Goal: Entertainment & Leisure: Browse casually

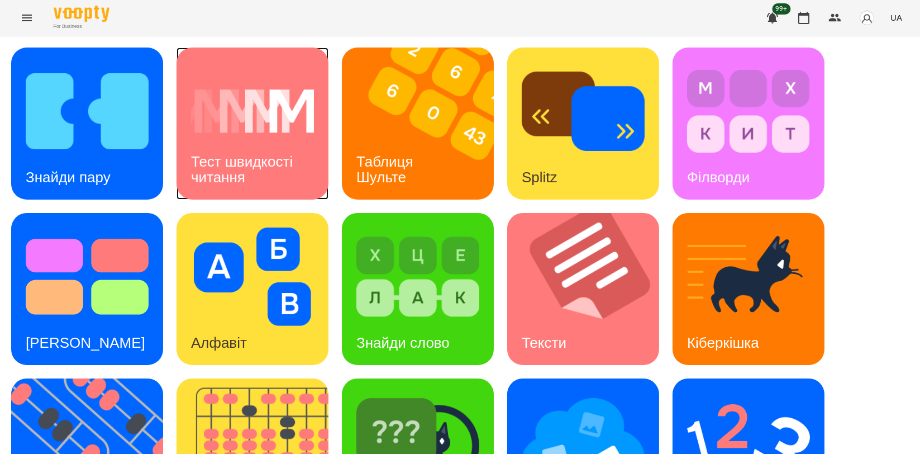
click at [213, 154] on h3 "Тест швидкості читання" at bounding box center [244, 169] width 106 height 32
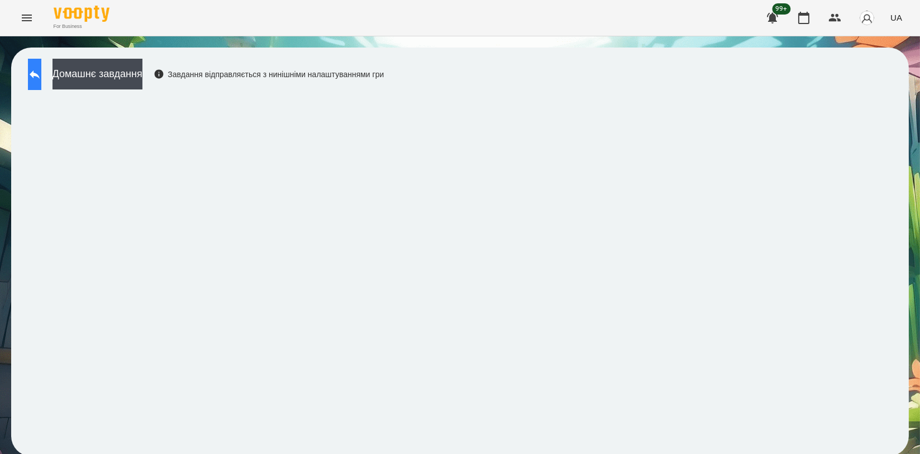
click at [31, 73] on button at bounding box center [34, 74] width 13 height 31
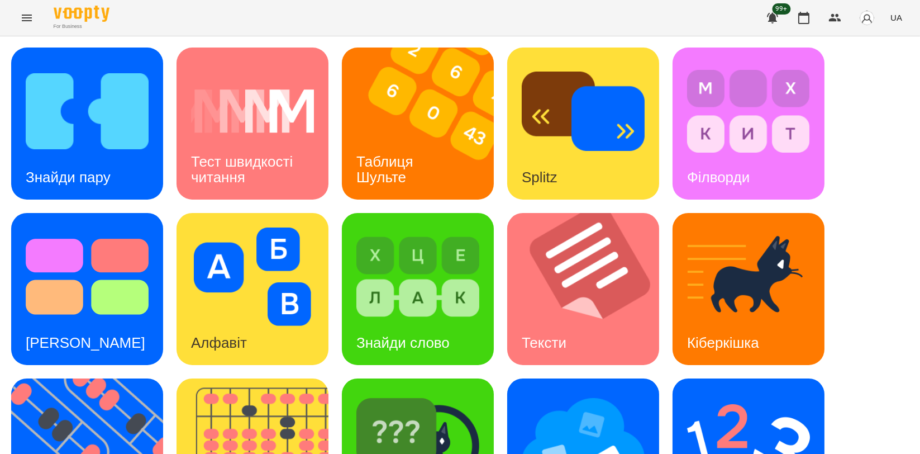
scroll to position [253, 0]
click at [583, 213] on img at bounding box center [590, 289] width 166 height 152
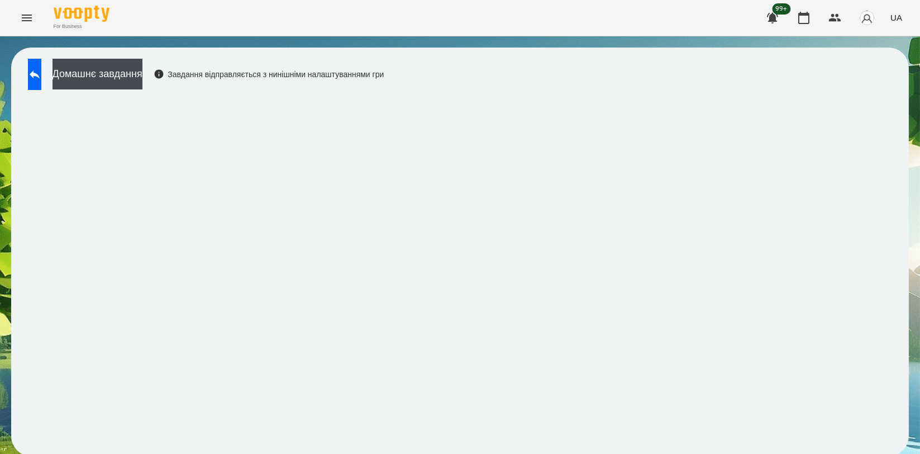
scroll to position [2, 0]
click at [35, 64] on button at bounding box center [34, 74] width 13 height 31
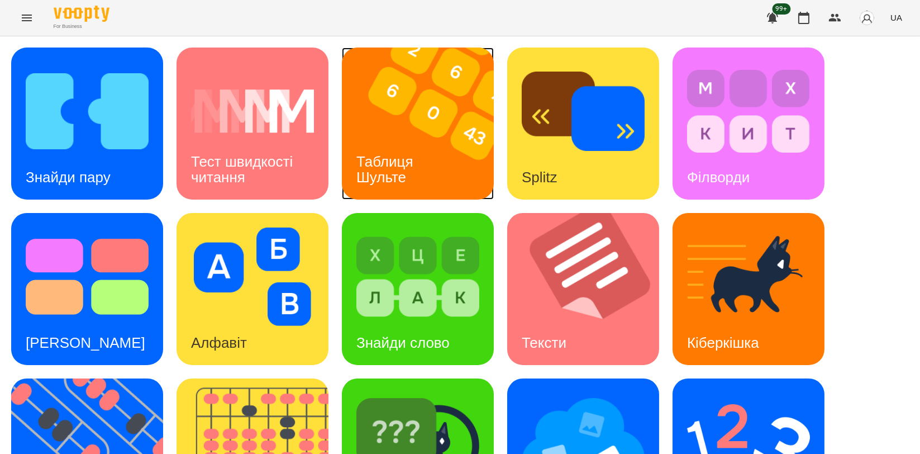
click at [397, 176] on h3 "Таблиця Шульте" at bounding box center [386, 169] width 61 height 32
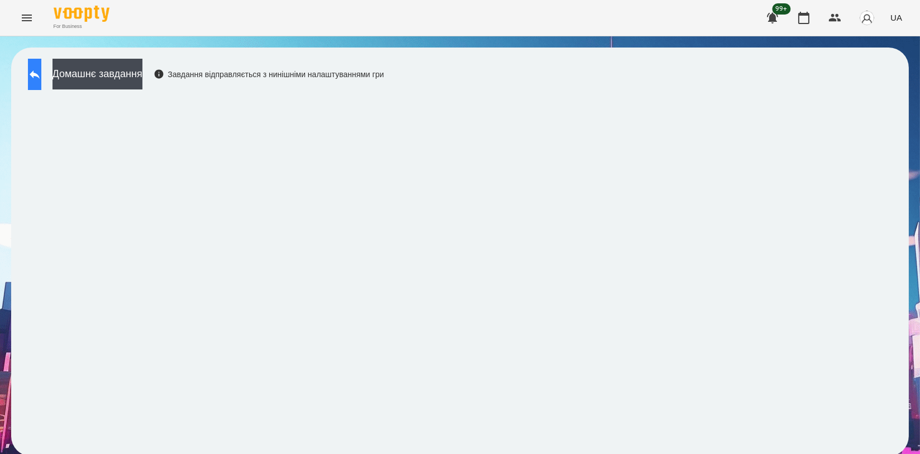
click at [28, 74] on button at bounding box center [34, 74] width 13 height 31
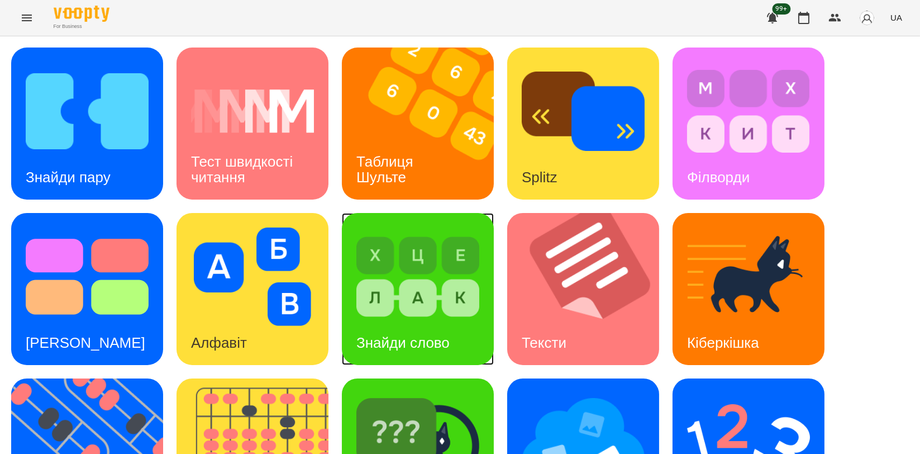
click at [455, 321] on div "Знайди слово" at bounding box center [403, 343] width 122 height 44
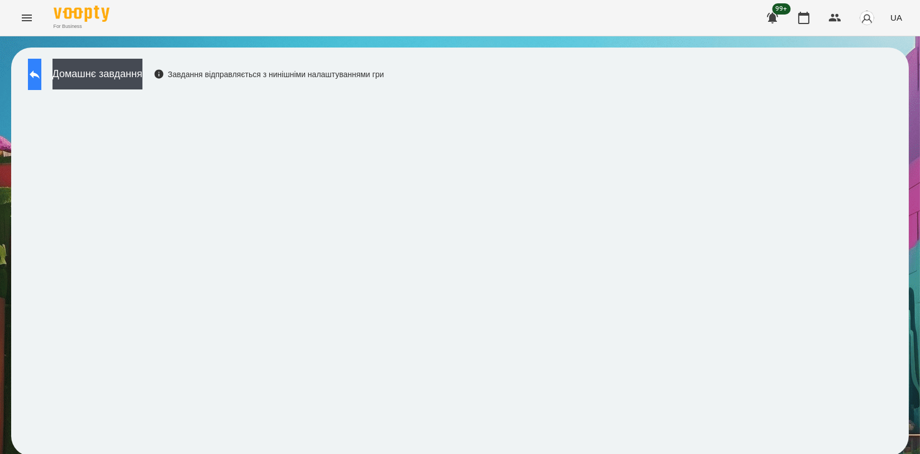
click at [40, 74] on icon at bounding box center [34, 74] width 13 height 13
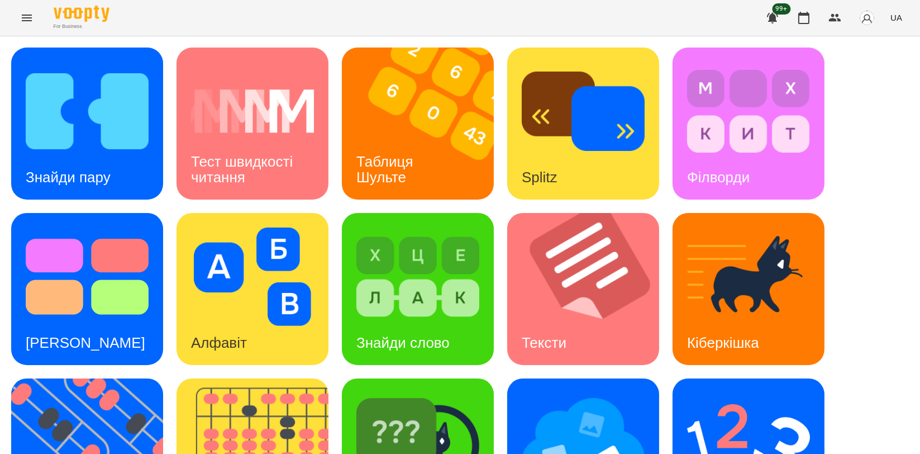
scroll to position [62, 0]
click at [276, 140] on div "Тест швидкості читання" at bounding box center [253, 170] width 152 height 60
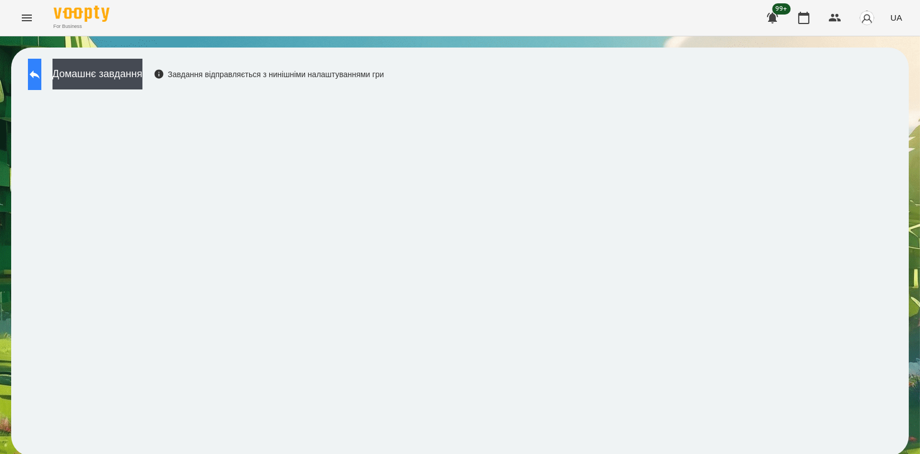
click at [40, 74] on icon at bounding box center [34, 74] width 13 height 13
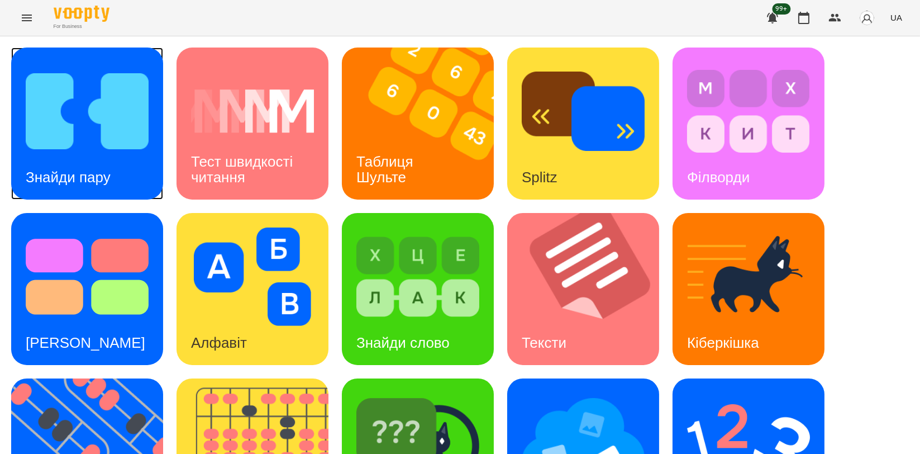
click at [111, 141] on img at bounding box center [87, 111] width 123 height 98
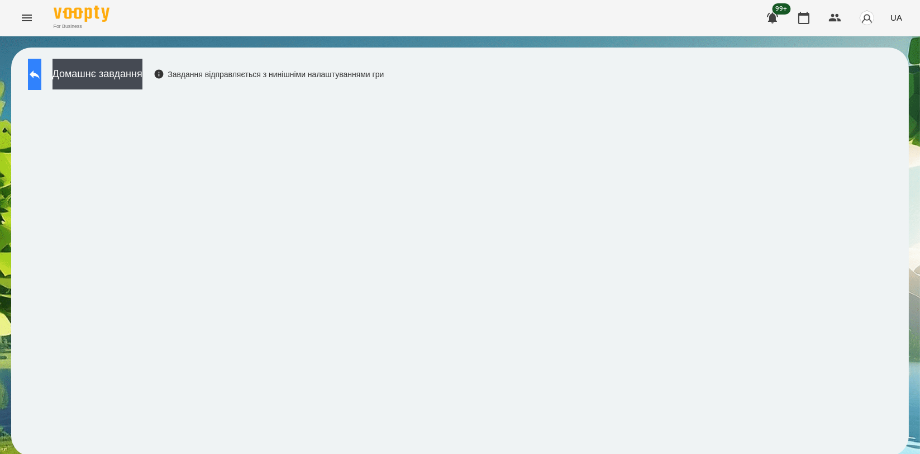
click at [41, 74] on button at bounding box center [34, 74] width 13 height 31
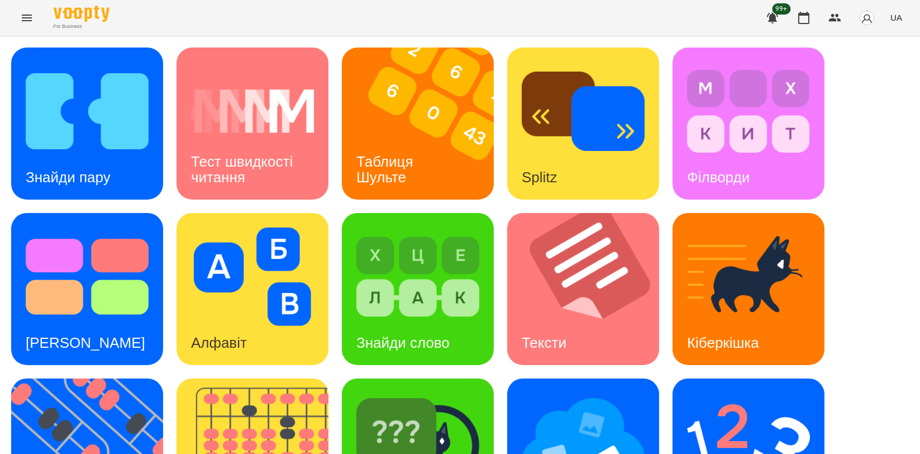
scroll to position [248, 0]
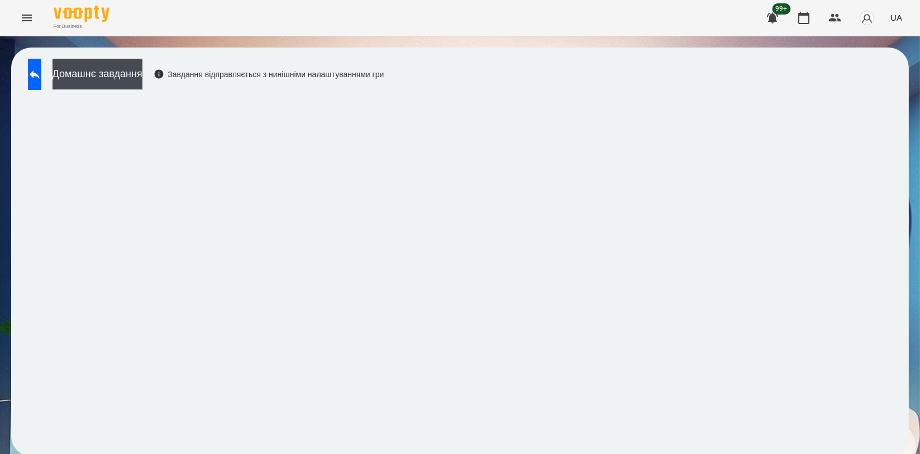
click at [367, 94] on div "Домашнє завдання Завдання відправляється з нинішніми налаштуваннями гри" at bounding box center [203, 77] width 362 height 37
click at [40, 74] on icon at bounding box center [35, 74] width 10 height 8
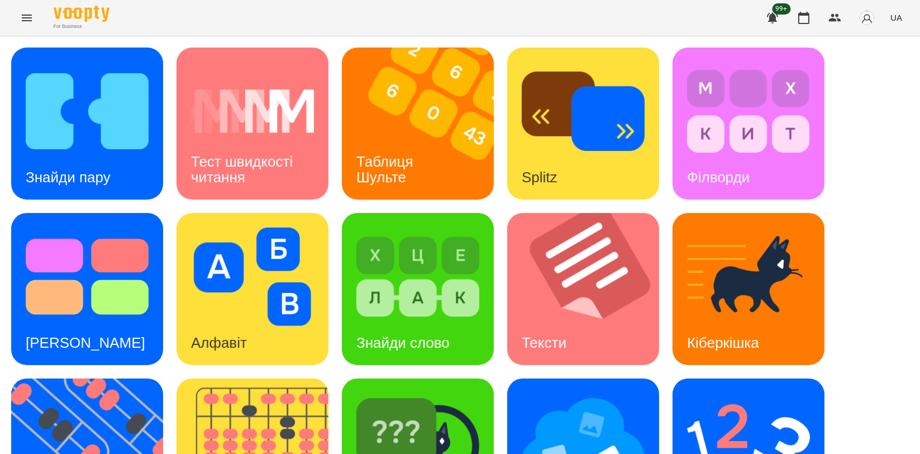
scroll to position [186, 0]
click at [430, 393] on img at bounding box center [417, 442] width 123 height 98
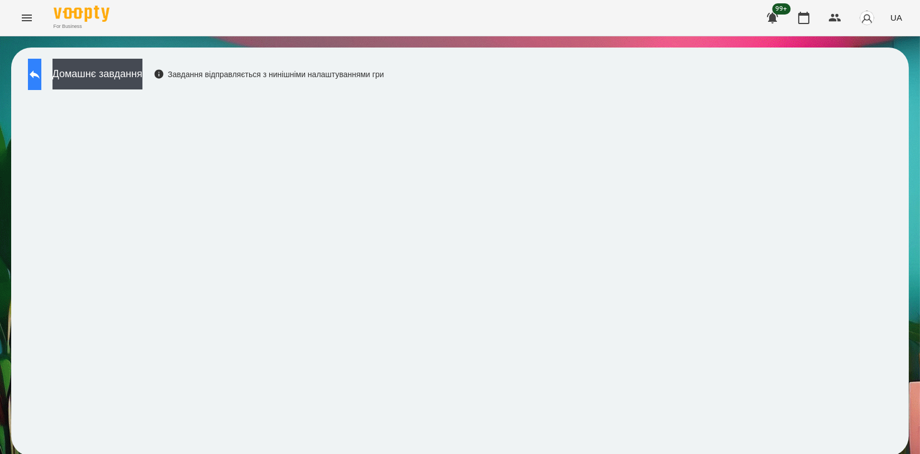
click at [41, 83] on button at bounding box center [34, 74] width 13 height 31
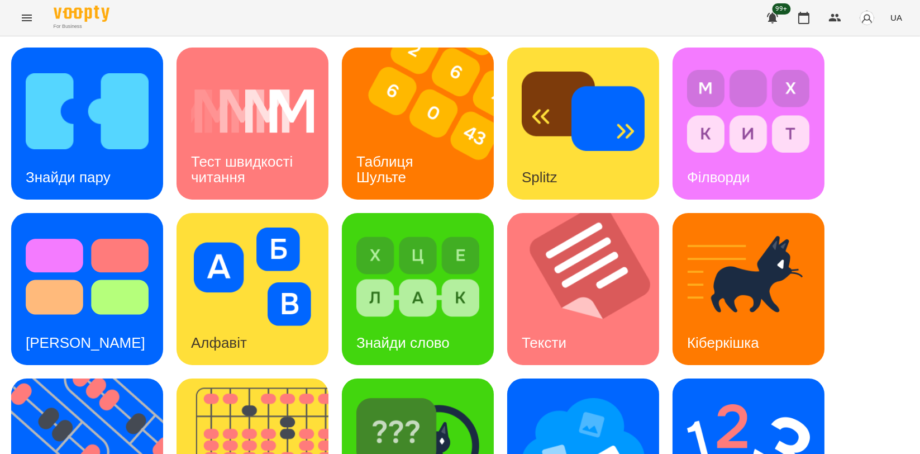
scroll to position [248, 0]
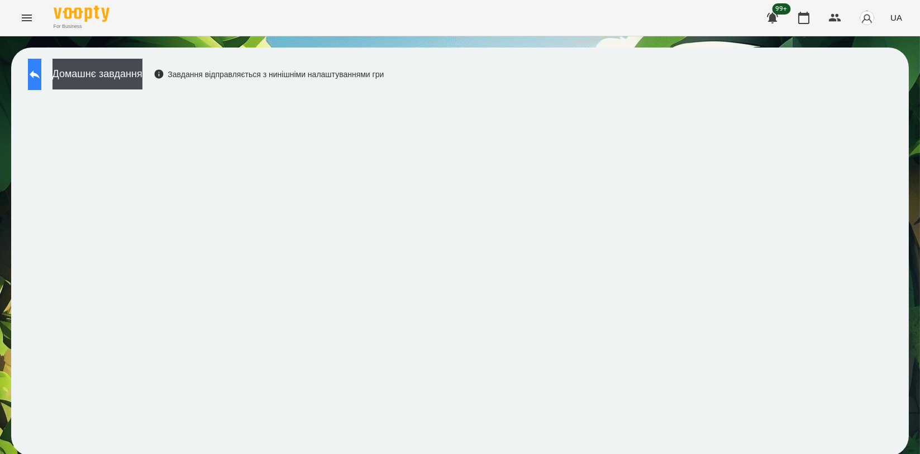
click at [40, 75] on icon at bounding box center [34, 74] width 13 height 13
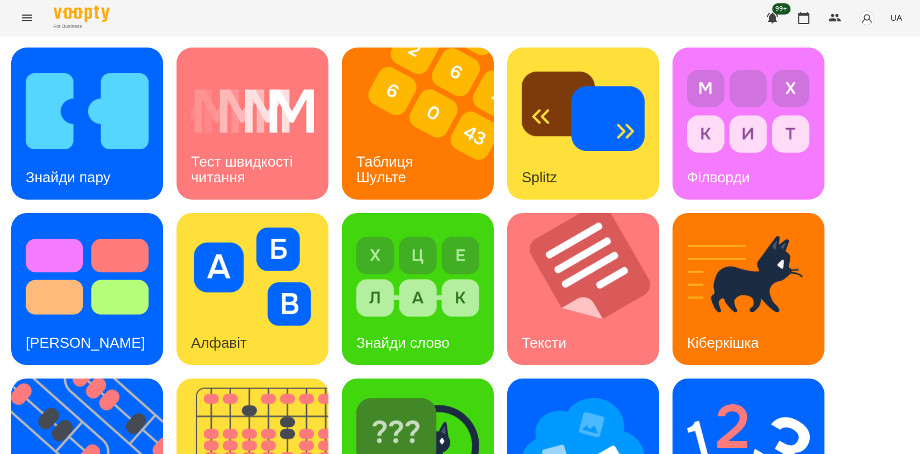
scroll to position [253, 0]
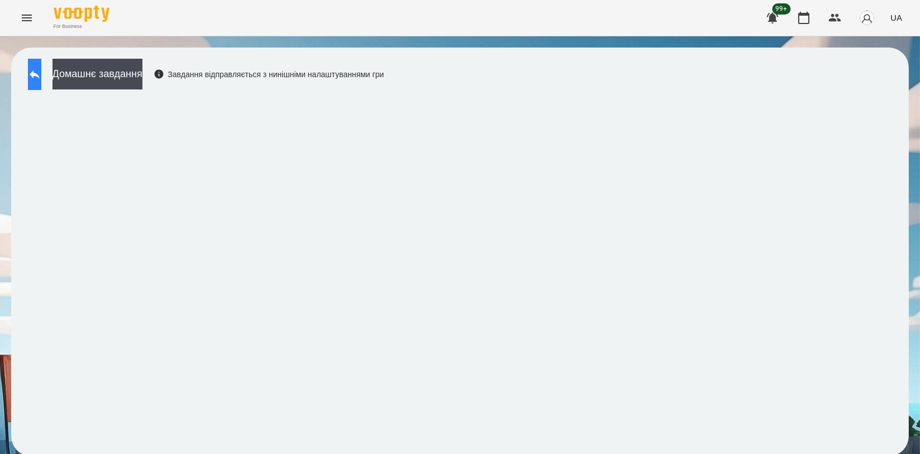
click at [41, 82] on button at bounding box center [34, 74] width 13 height 31
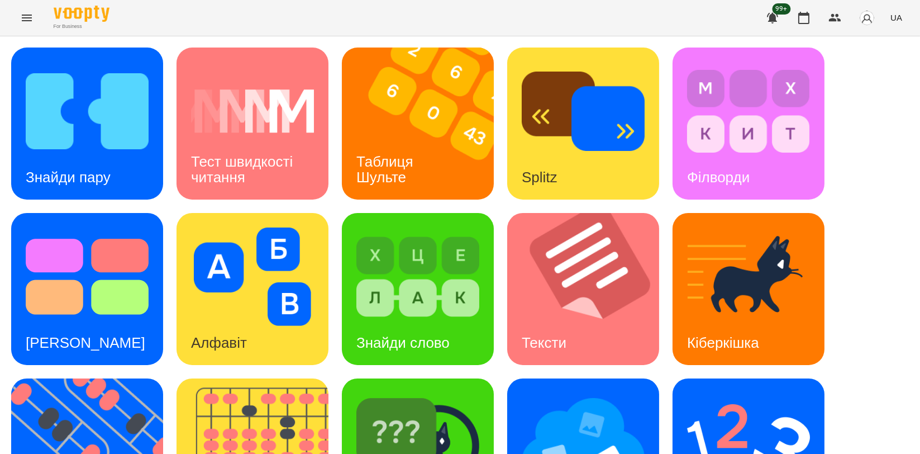
scroll to position [253, 0]
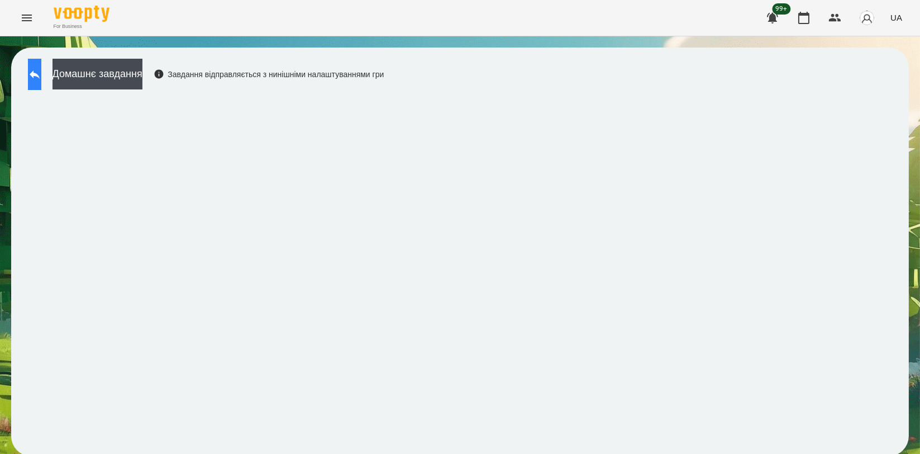
click at [41, 78] on icon at bounding box center [34, 74] width 13 height 13
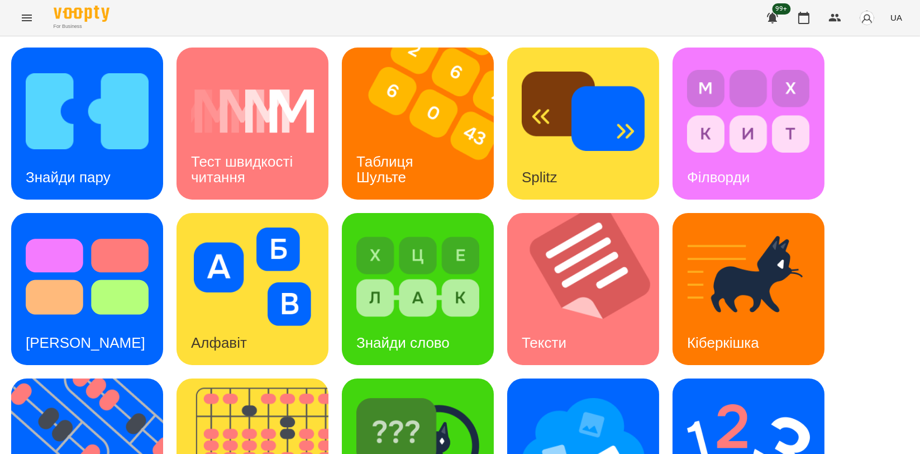
scroll to position [253, 0]
click at [83, 378] on img at bounding box center [94, 454] width 166 height 152
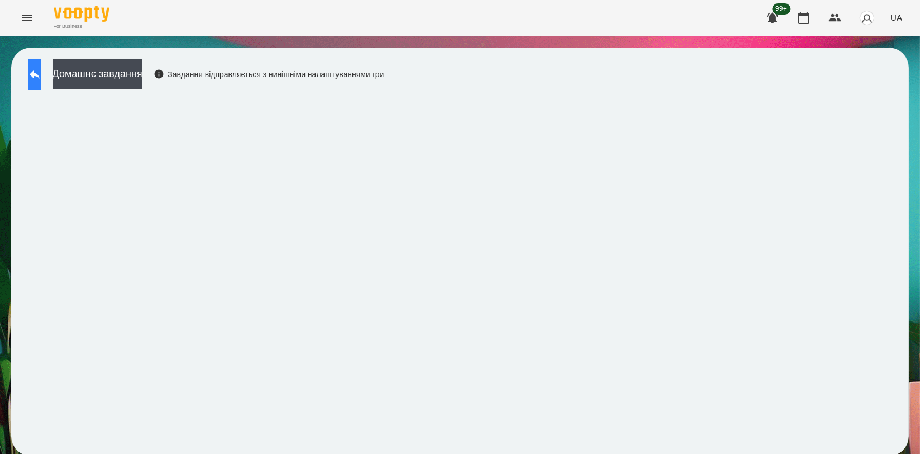
click at [35, 80] on button at bounding box center [34, 74] width 13 height 31
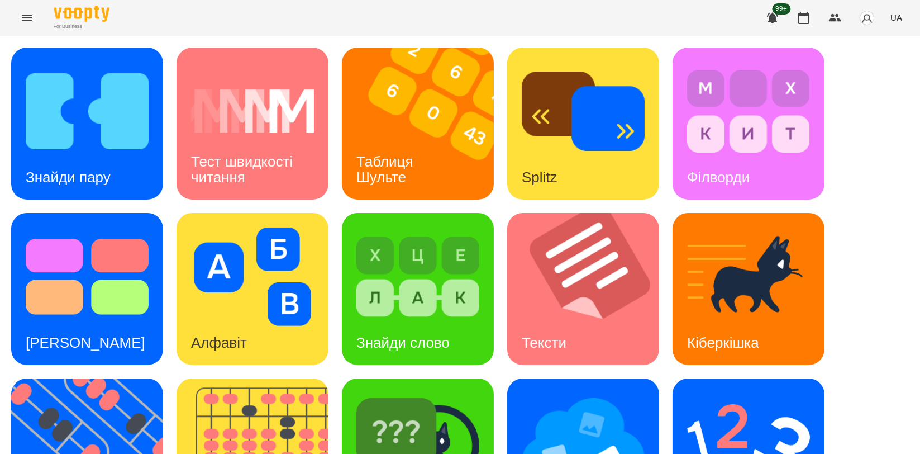
scroll to position [253, 0]
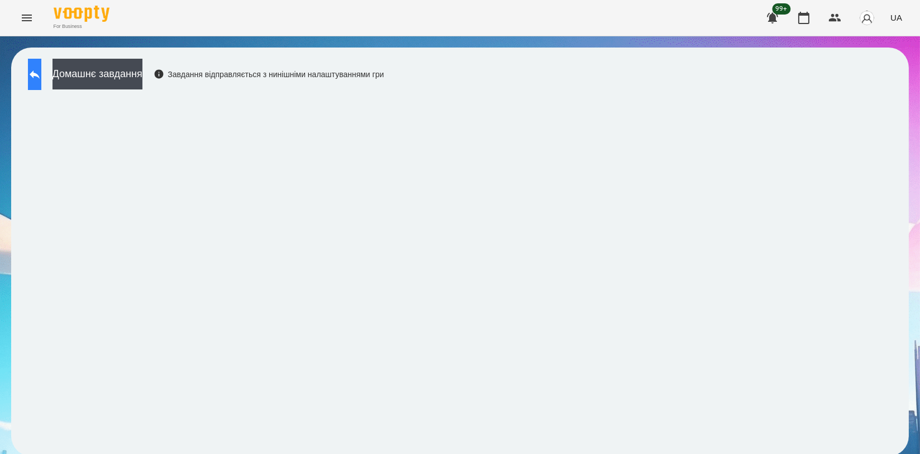
click at [37, 84] on button at bounding box center [34, 74] width 13 height 31
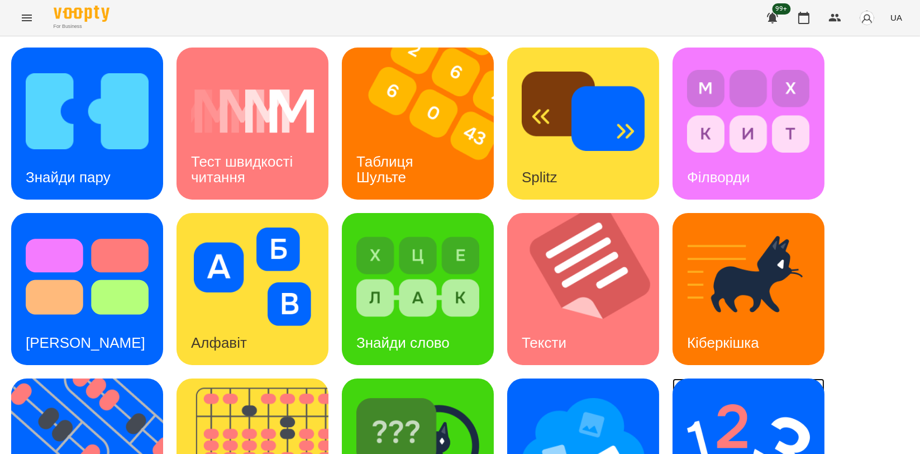
click at [815, 421] on div "Ментальний рахунок" at bounding box center [749, 454] width 152 height 152
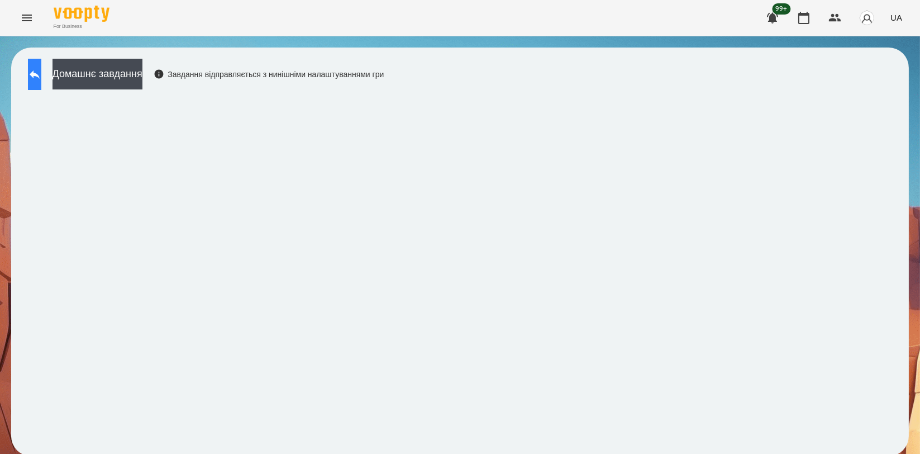
click at [40, 73] on icon at bounding box center [35, 74] width 10 height 8
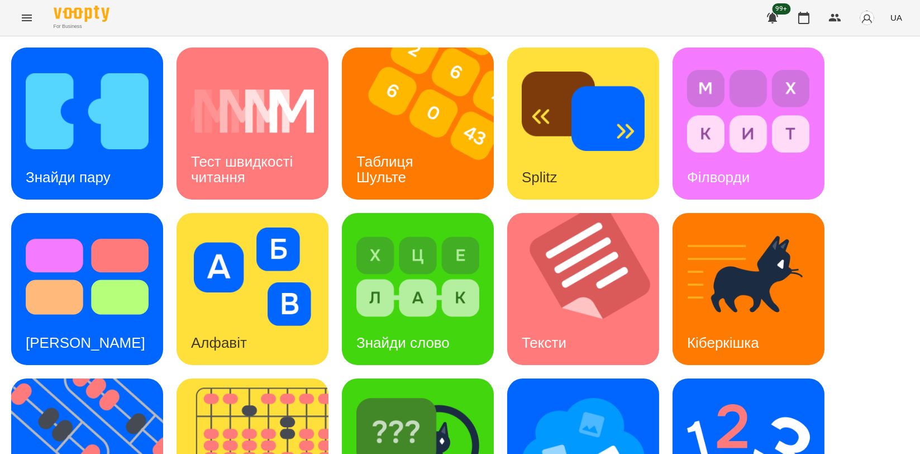
scroll to position [186, 0]
click at [131, 227] on img at bounding box center [87, 276] width 123 height 98
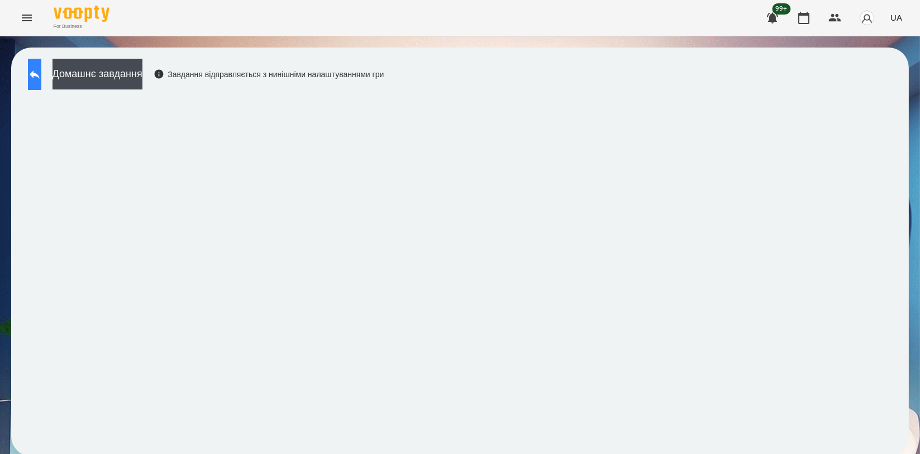
click at [41, 65] on button at bounding box center [34, 74] width 13 height 31
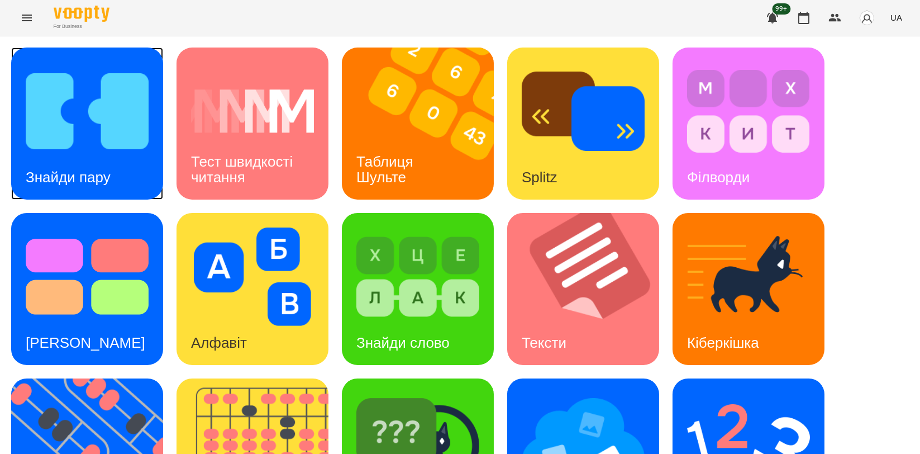
click at [82, 127] on img at bounding box center [87, 111] width 123 height 98
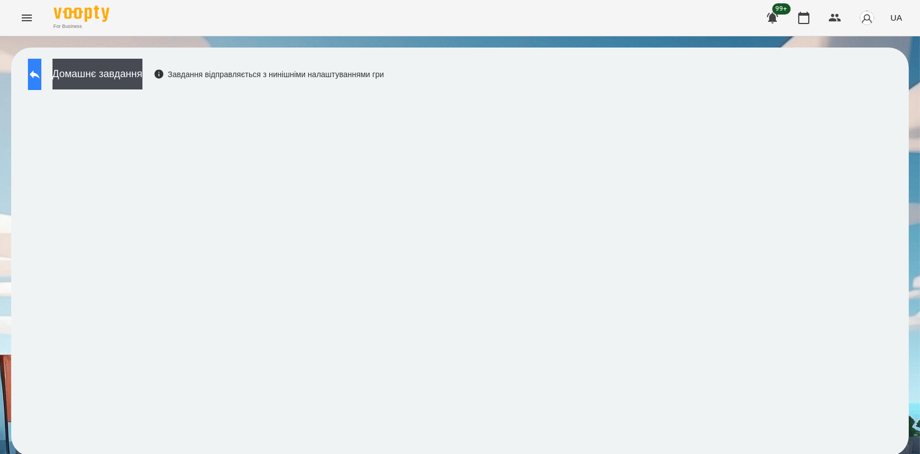
click at [41, 63] on button at bounding box center [34, 74] width 13 height 31
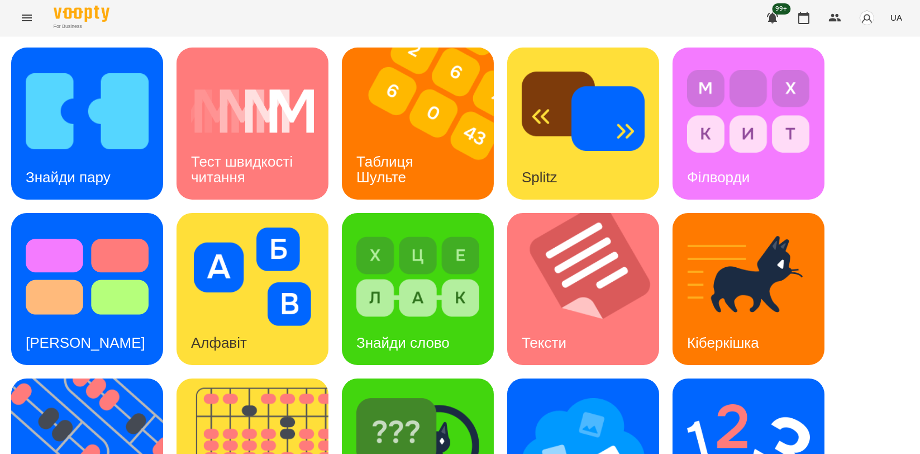
scroll to position [253, 0]
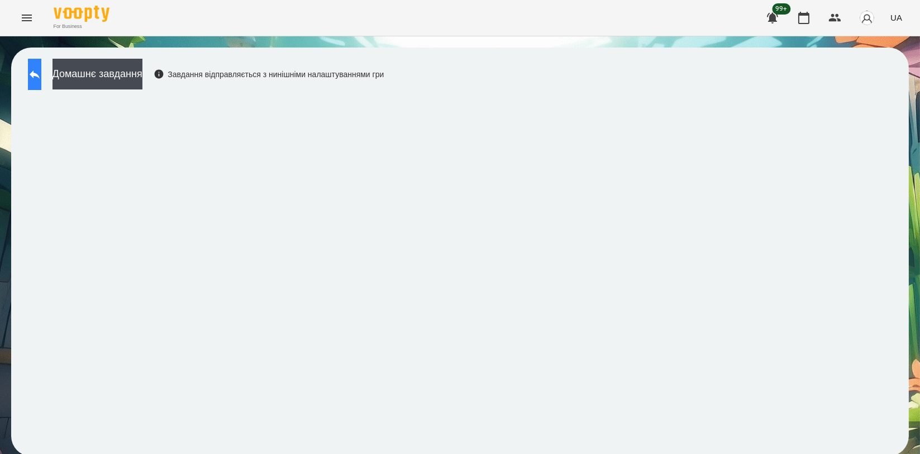
click at [40, 78] on icon at bounding box center [34, 74] width 13 height 13
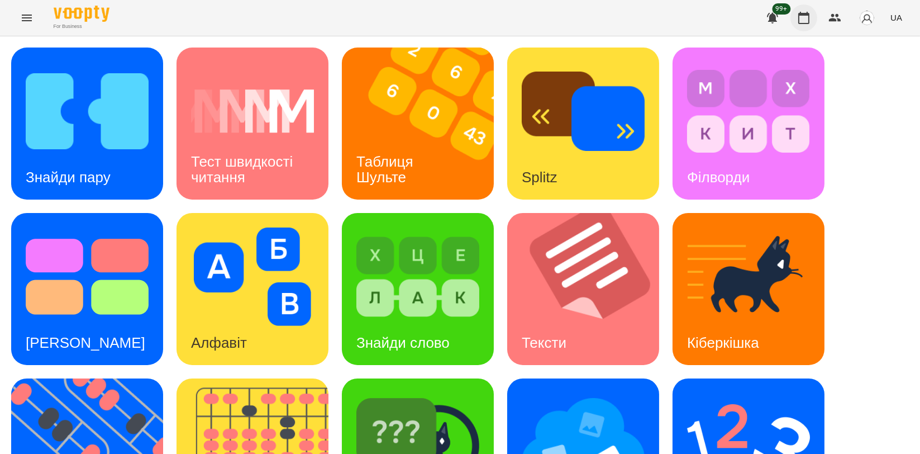
click at [803, 21] on icon "button" at bounding box center [803, 17] width 13 height 13
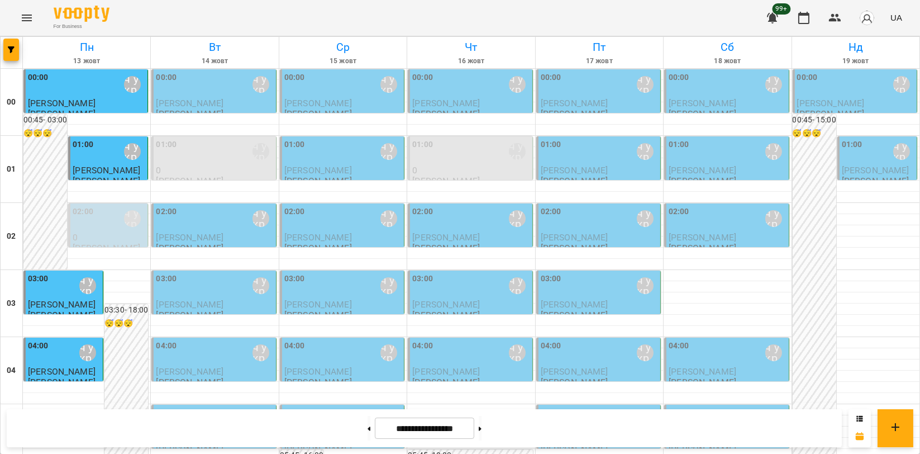
click at [210, 165] on p "0" at bounding box center [214, 169] width 117 height 9
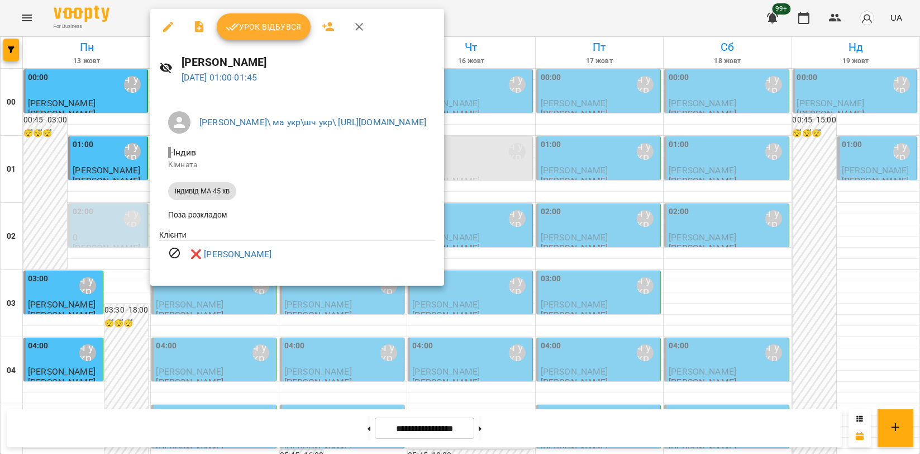
click at [366, 34] on button "button" at bounding box center [359, 26] width 27 height 27
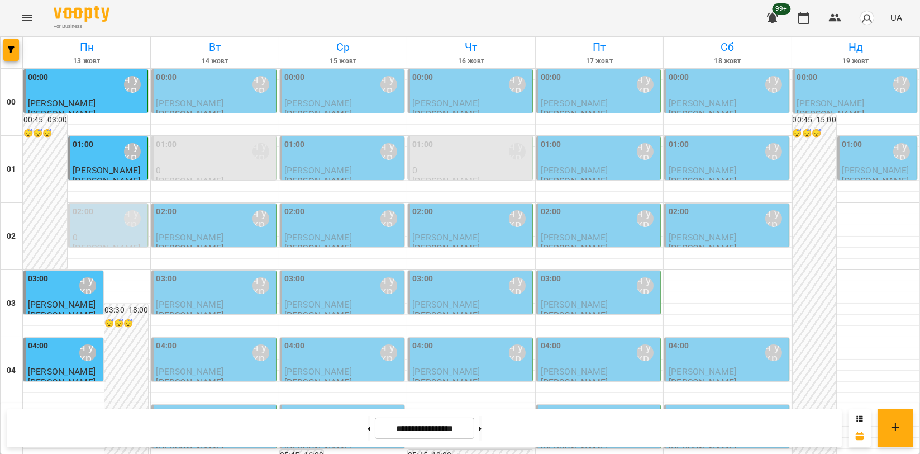
scroll to position [62, 0]
